Goal: Transaction & Acquisition: Purchase product/service

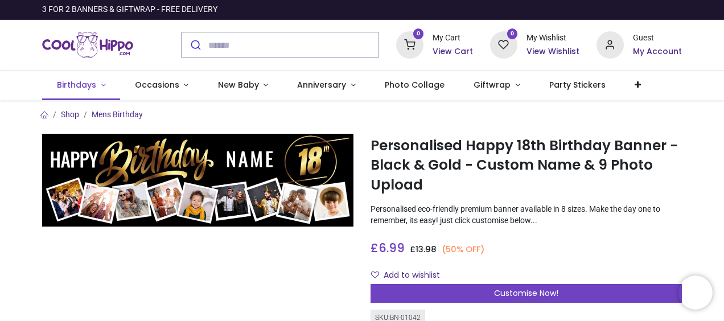
click at [96, 85] on link "Birthdays" at bounding box center [81, 86] width 78 height 30
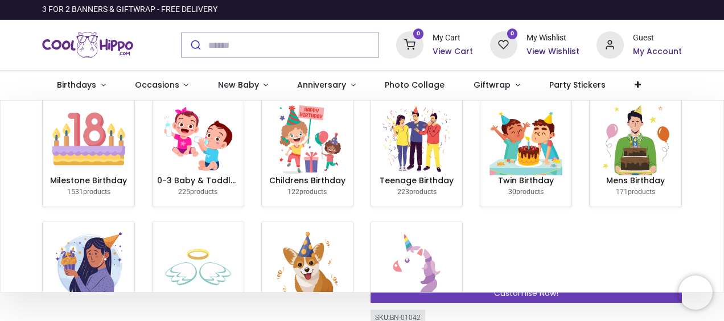
scroll to position [57, 0]
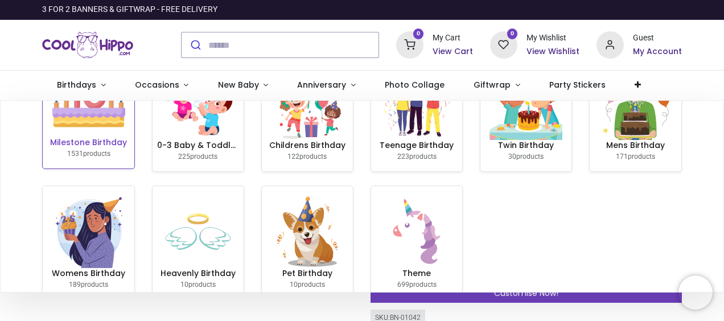
click at [82, 127] on img at bounding box center [88, 100] width 73 height 73
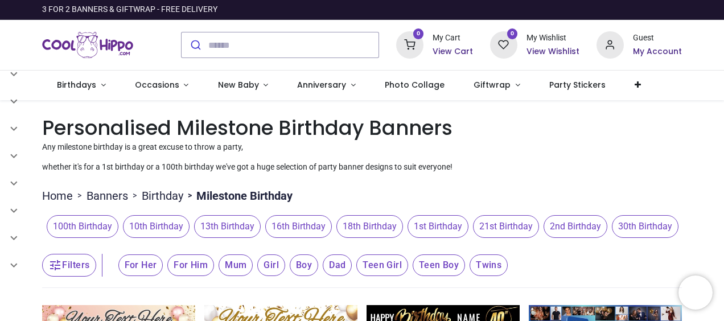
click at [374, 227] on span "18th Birthday" at bounding box center [369, 226] width 67 height 23
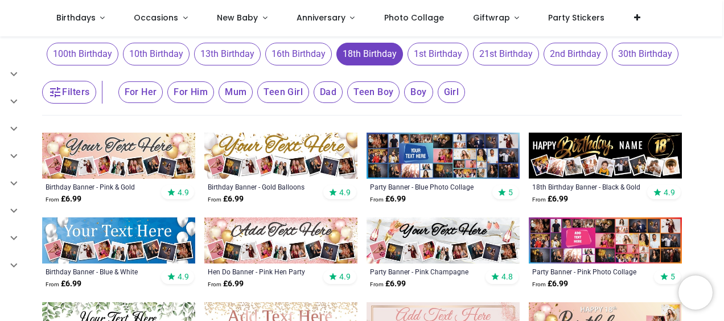
scroll to position [114, 0]
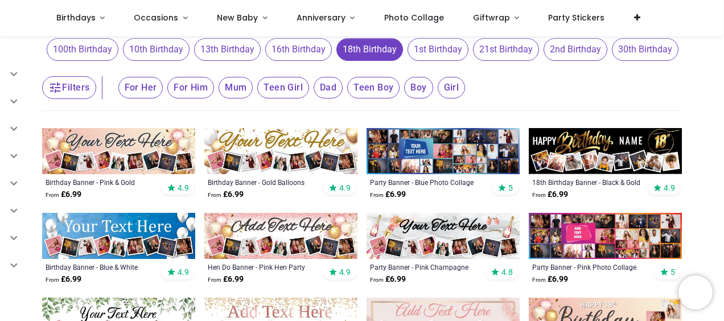
click at [618, 146] on img at bounding box center [604, 151] width 153 height 46
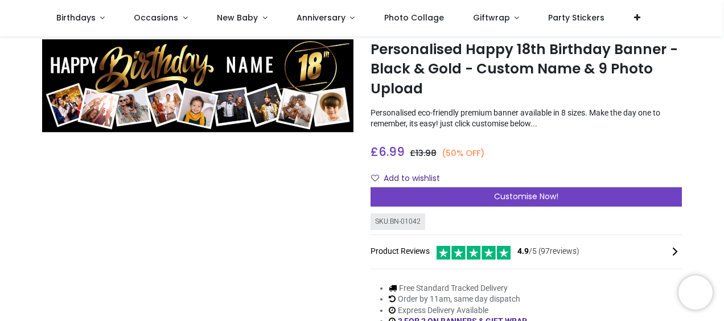
scroll to position [57, 0]
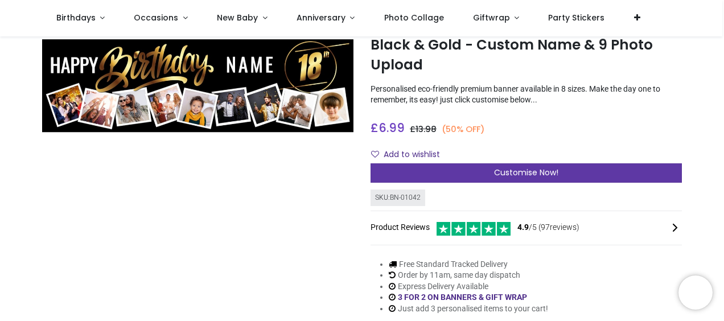
click at [520, 169] on span "Customise Now!" at bounding box center [526, 172] width 64 height 11
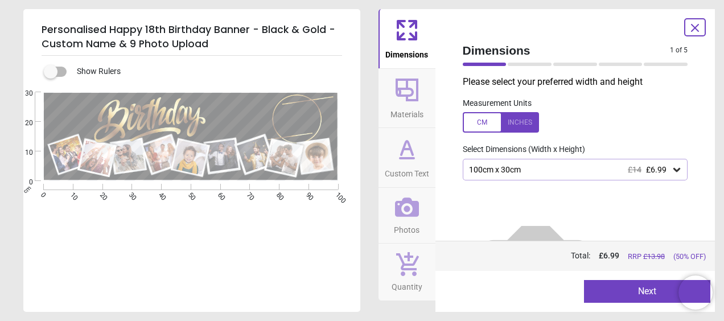
click at [673, 170] on icon at bounding box center [676, 170] width 7 height 4
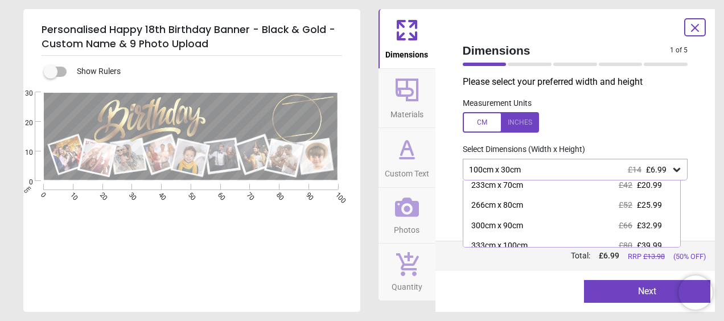
scroll to position [95, 0]
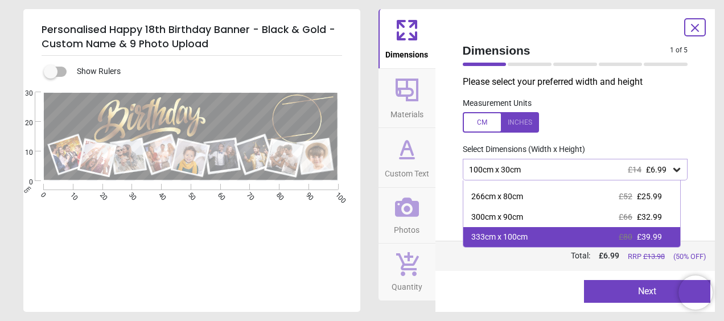
click at [504, 234] on div "333cm x 100cm" at bounding box center [499, 237] width 56 height 11
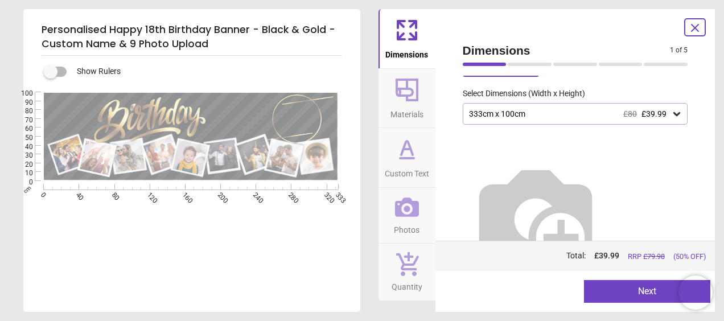
scroll to position [55, 0]
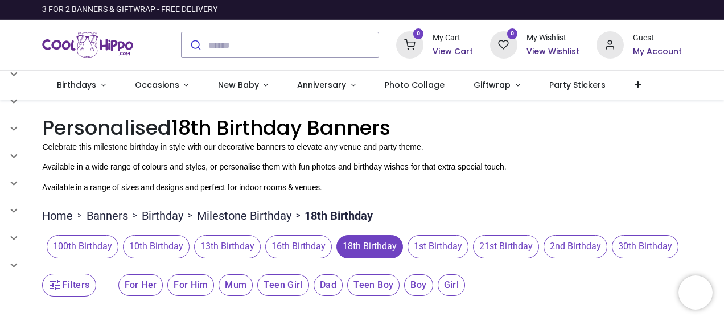
click at [358, 246] on span "18th Birthday" at bounding box center [369, 246] width 67 height 23
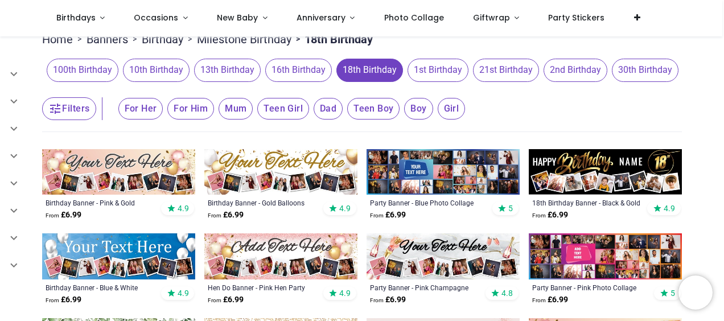
scroll to position [114, 0]
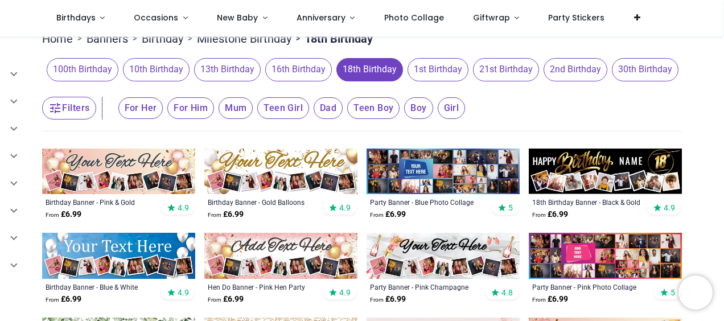
click at [578, 174] on img at bounding box center [604, 171] width 153 height 46
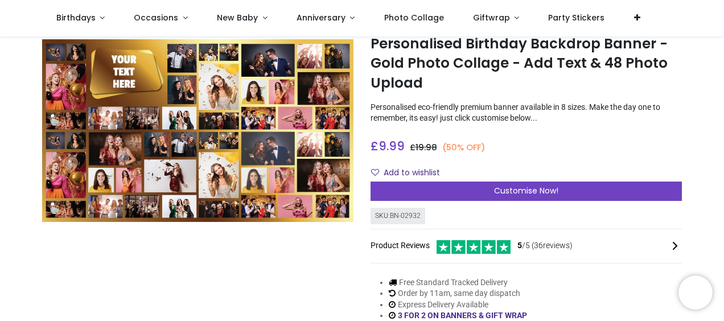
scroll to position [57, 0]
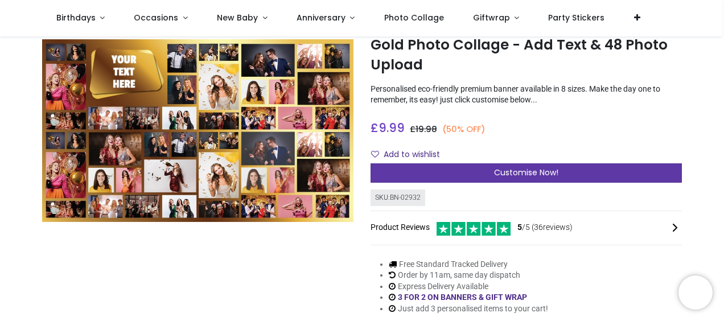
click at [505, 170] on span "Customise Now!" at bounding box center [526, 172] width 64 height 11
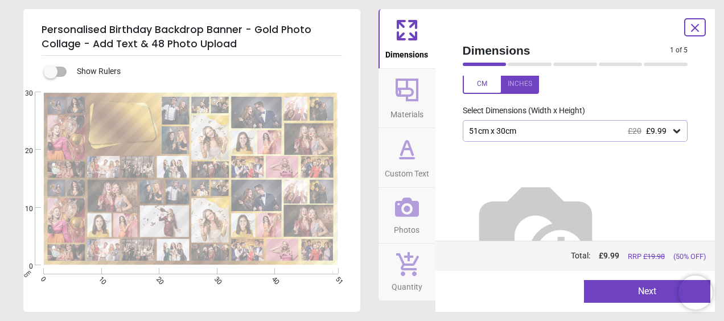
scroll to position [58, 0]
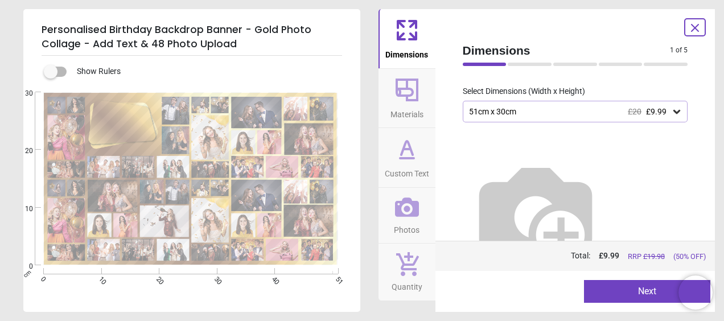
click at [671, 110] on icon at bounding box center [676, 111] width 11 height 11
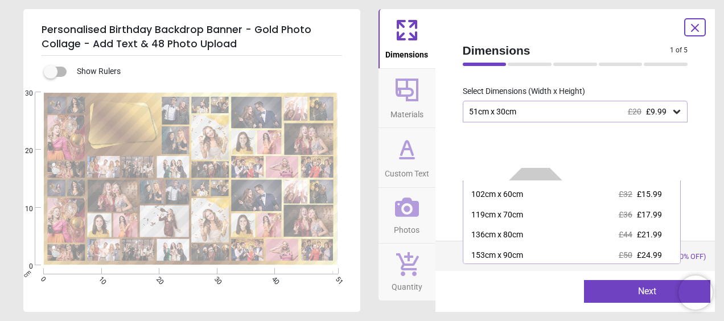
scroll to position [78, 0]
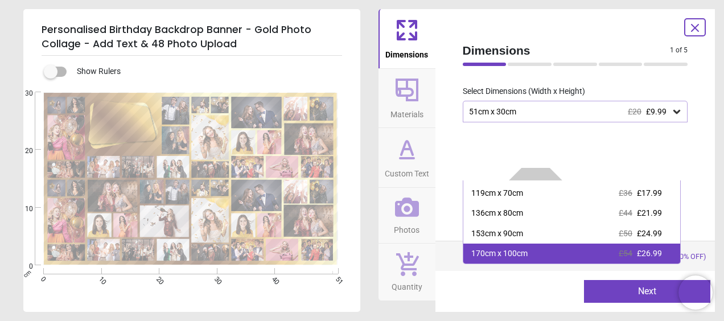
click at [543, 246] on div "170cm x 100cm £54 £26.99" at bounding box center [571, 253] width 217 height 20
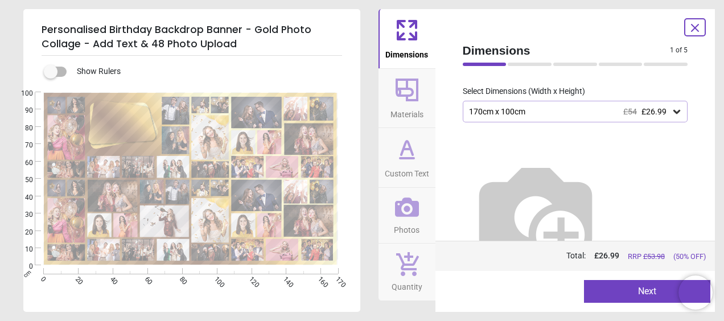
click at [619, 288] on button "Next" at bounding box center [647, 291] width 126 height 23
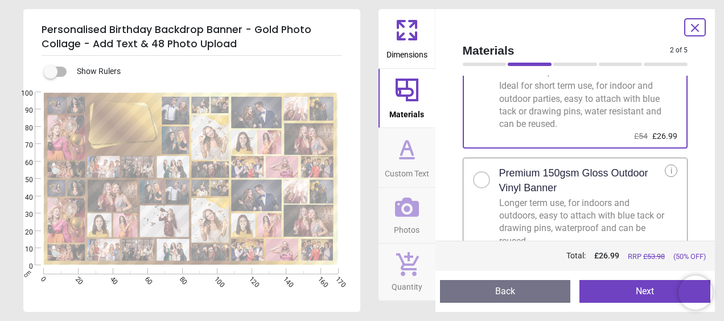
scroll to position [81, 0]
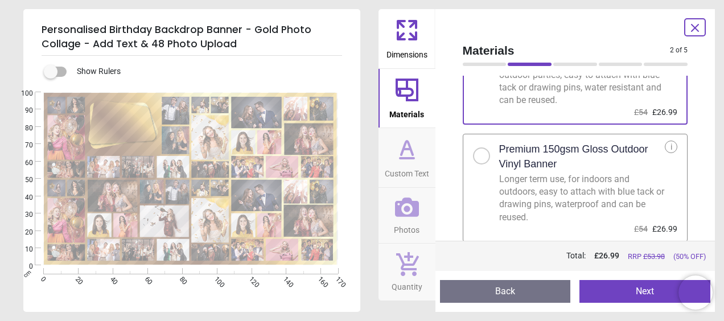
click at [401, 155] on icon at bounding box center [406, 148] width 11 height 14
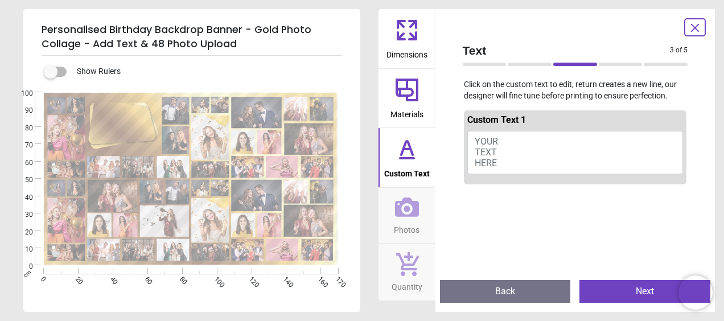
click at [505, 146] on button "YOUR TEXT HERE" at bounding box center [575, 152] width 216 height 43
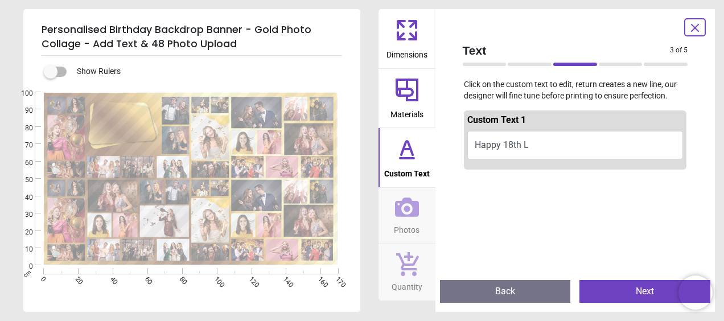
scroll to position [0, 0]
click at [522, 142] on button "Happy 18th L" at bounding box center [575, 145] width 216 height 28
click at [531, 143] on button "Happy 18th L" at bounding box center [575, 145] width 216 height 28
click at [497, 142] on button "Happy 18th Lewis" at bounding box center [575, 145] width 216 height 28
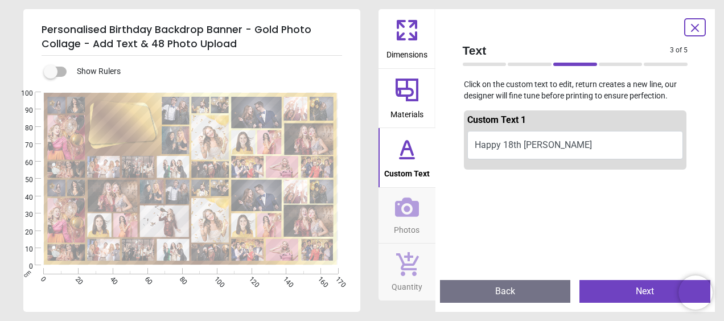
click at [542, 142] on button "Happy 18th Lewis" at bounding box center [575, 145] width 216 height 28
click at [568, 144] on button "Happy 18th Lewis" at bounding box center [575, 145] width 216 height 28
click at [525, 147] on button "Happy 18th Lewis" at bounding box center [575, 145] width 216 height 28
click at [478, 151] on button "Happy 18th Lewissssssssssss" at bounding box center [575, 147] width 216 height 32
type textarea "**********"
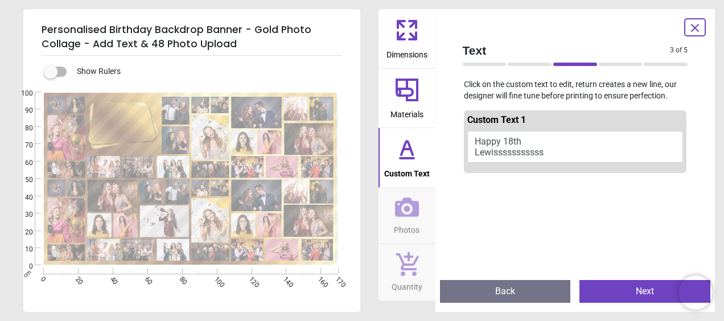
click at [497, 135] on button "Happy 18th Lewisssssssssss" at bounding box center [575, 147] width 216 height 32
click at [496, 137] on button "Happy 18th Lewisssssssssss" at bounding box center [575, 147] width 216 height 32
drag, startPoint x: 472, startPoint y: 137, endPoint x: 608, endPoint y: 172, distance: 140.0
click at [608, 172] on div "Custom Text 1 Happy 18th Lewisssssssssss" at bounding box center [575, 141] width 223 height 63
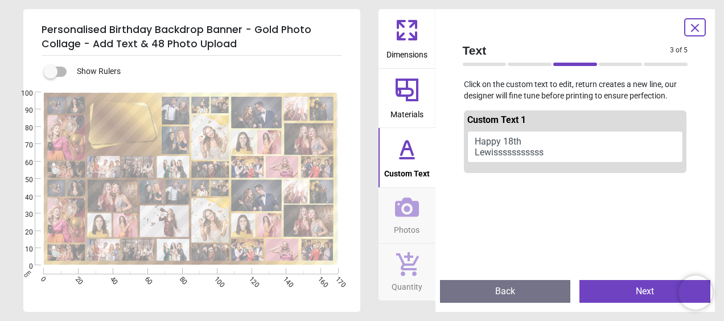
click at [108, 114] on textarea "**********" at bounding box center [120, 123] width 53 height 18
click at [157, 136] on div "**********" at bounding box center [190, 178] width 294 height 173
type textarea "**********"
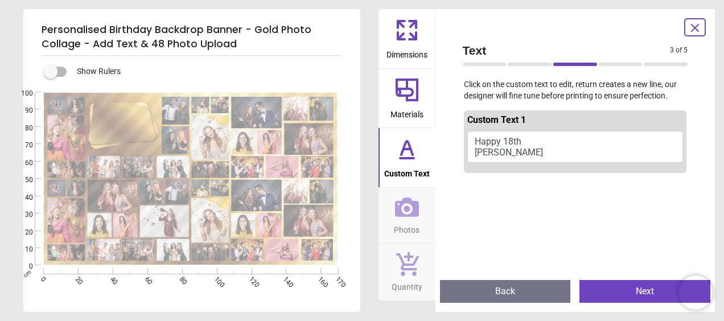
click at [270, 51] on h5 "Personalised Birthday Backdrop Banner - Gold Photo Collage - Add Text & 48 Phot…" at bounding box center [192, 37] width 300 height 38
click at [6, 297] on div "**********" at bounding box center [362, 160] width 724 height 321
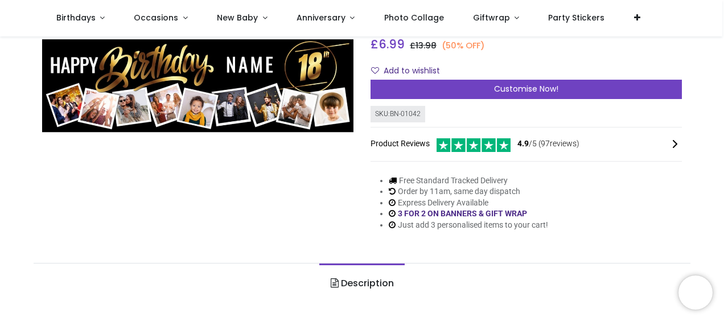
scroll to position [114, 0]
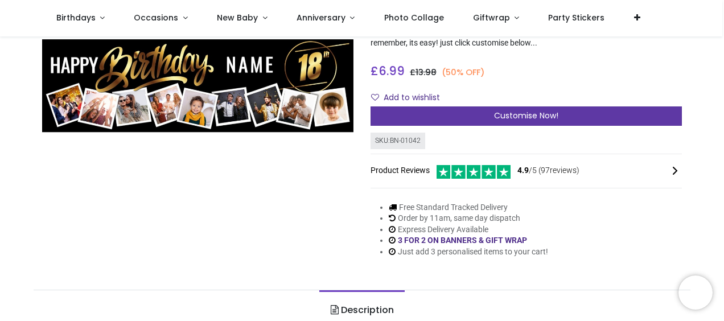
click at [517, 115] on span "Customise Now!" at bounding box center [526, 115] width 64 height 11
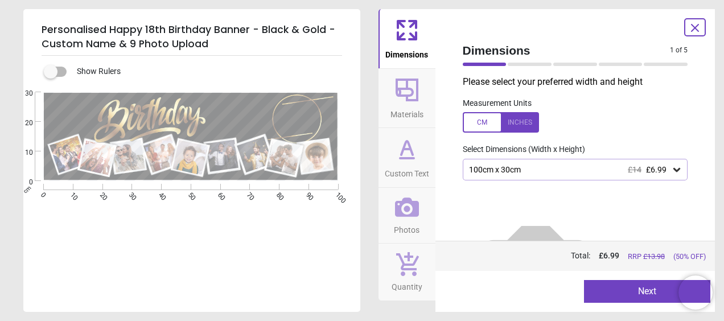
click at [420, 164] on span "Custom Text" at bounding box center [407, 171] width 44 height 17
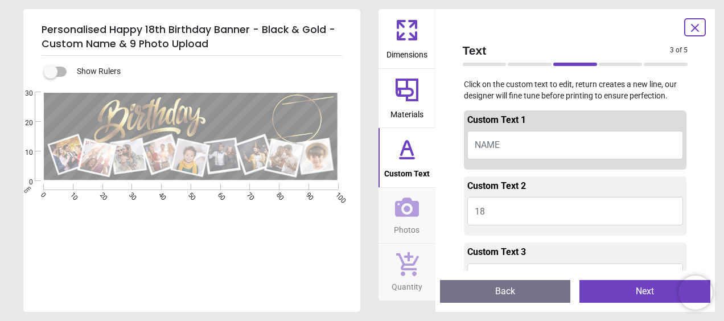
click at [494, 144] on span "NAME" at bounding box center [486, 144] width 25 height 11
type textarea "*****"
click at [232, 246] on div "e ***** E E E" at bounding box center [190, 252] width 334 height 321
